Goal: Find specific page/section: Find specific page/section

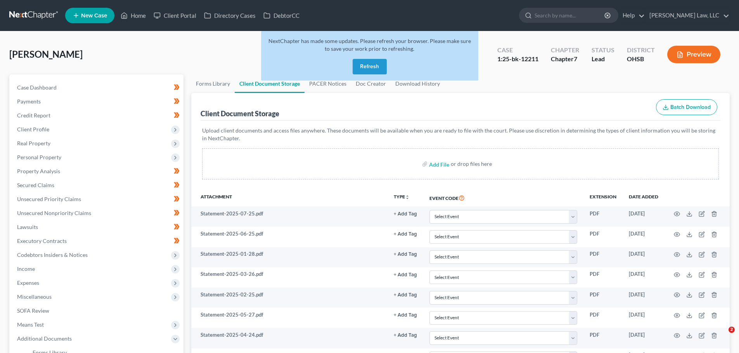
select select "7"
click at [540, 11] on input "search" at bounding box center [569, 15] width 71 height 14
type input "[PERSON_NAME]"
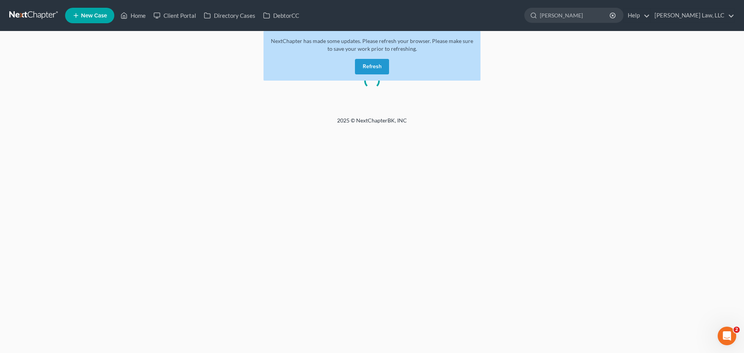
click at [382, 61] on button "Refresh" at bounding box center [372, 67] width 34 height 16
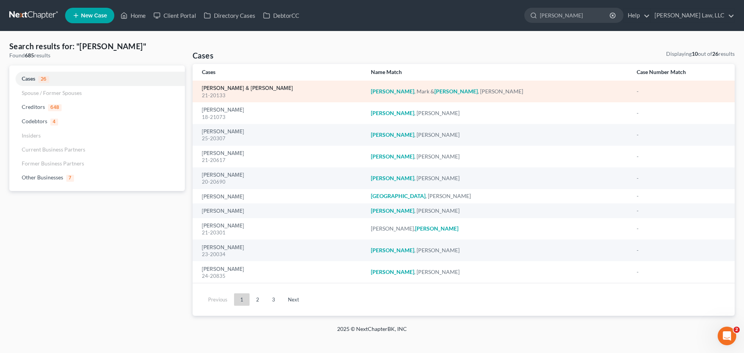
click at [234, 88] on link "[PERSON_NAME] & [PERSON_NAME]" at bounding box center [247, 88] width 91 height 5
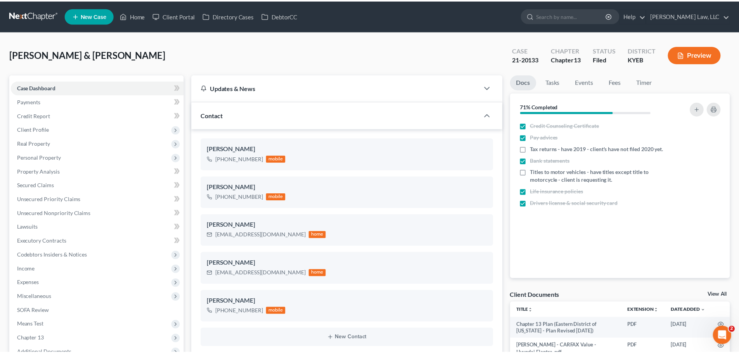
scroll to position [265, 0]
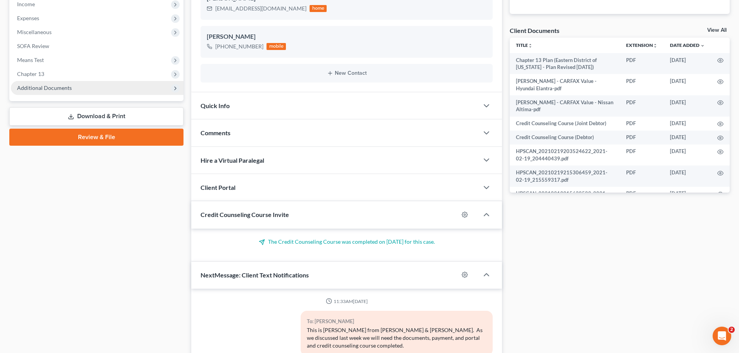
click at [38, 89] on span "Additional Documents" at bounding box center [44, 88] width 55 height 7
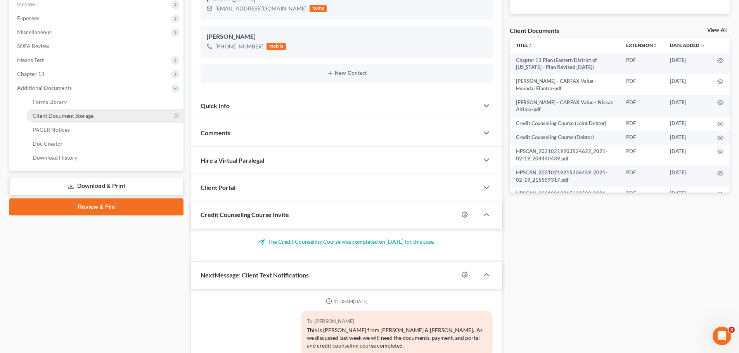
scroll to position [2611, 0]
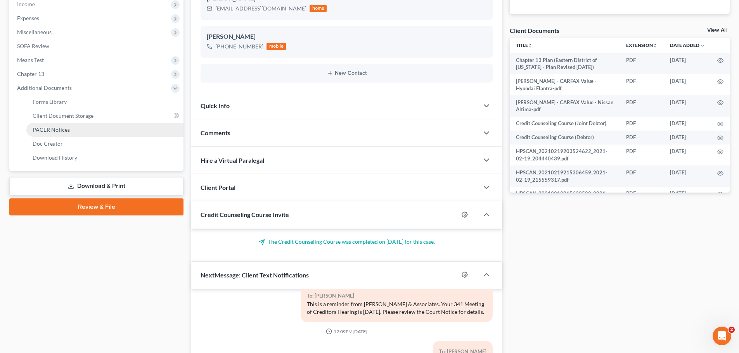
click at [43, 127] on span "PACER Notices" at bounding box center [51, 129] width 37 height 7
